Goal: Task Accomplishment & Management: Use online tool/utility

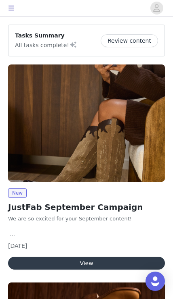
click at [107, 262] on button "View" at bounding box center [86, 263] width 157 height 13
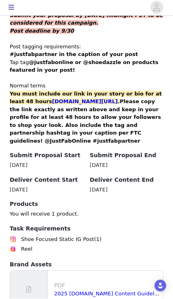
scroll to position [500, 0]
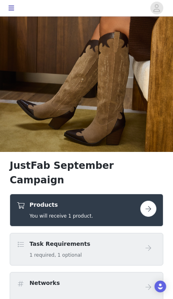
scroll to position [96, 0]
click at [125, 201] on div "Products You will receive 1 product." at bounding box center [78, 210] width 123 height 19
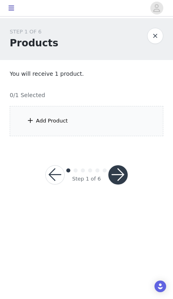
click at [71, 123] on div "Add Product" at bounding box center [86, 121] width 153 height 30
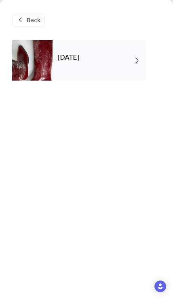
click at [109, 60] on div "[DATE]" at bounding box center [98, 60] width 93 height 40
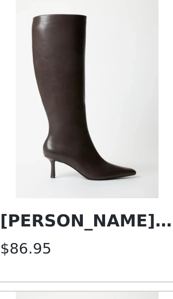
click at [46, 56] on img at bounding box center [48, 81] width 55 height 81
